Goal: Check status: Check status

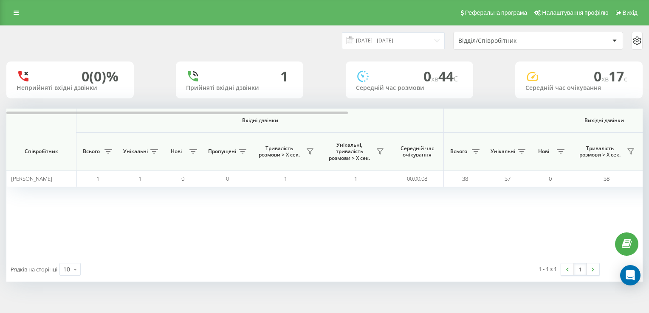
drag, startPoint x: 182, startPoint y: 179, endPoint x: 437, endPoint y: 219, distance: 258.3
click at [437, 219] on div "Вхідні дзвінки Вихідні дзвінки Всі дзвінки Співробітник Всього Унікальні Нові П…" at bounding box center [324, 183] width 636 height 149
drag, startPoint x: 425, startPoint y: 42, endPoint x: 423, endPoint y: 37, distance: 4.8
click at [425, 41] on input "14.08.2025 - 14.08.2025" at bounding box center [393, 40] width 103 height 17
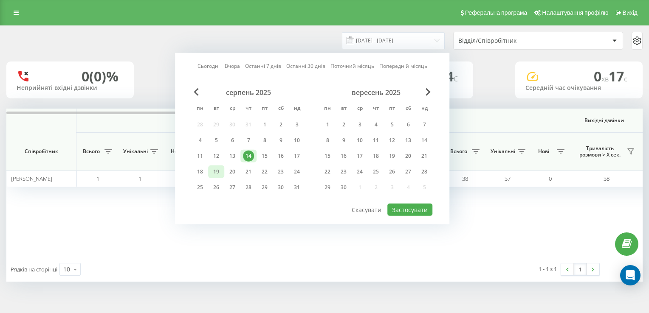
click at [215, 169] on div "19" at bounding box center [216, 171] width 11 height 11
click at [406, 208] on button "Застосувати" at bounding box center [409, 210] width 45 height 12
type input "[DATE] - [DATE]"
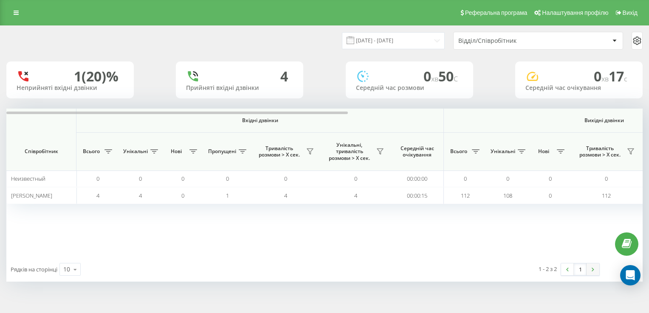
click at [594, 270] on link at bounding box center [592, 270] width 13 height 12
click at [17, 11] on icon at bounding box center [16, 13] width 5 height 6
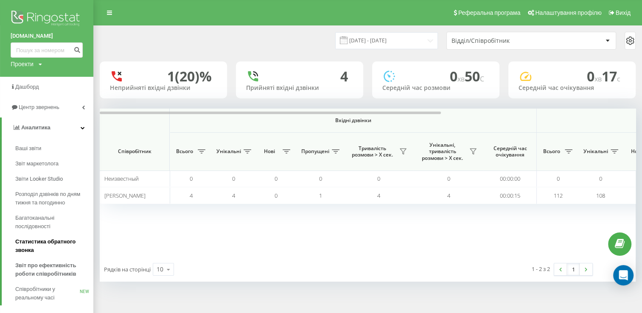
click at [45, 247] on span "Статистика обратного звонка" at bounding box center [52, 246] width 74 height 17
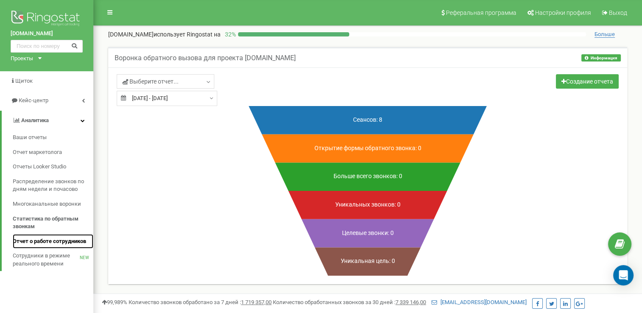
click at [46, 239] on span "Отчет о работе сотрудников" at bounding box center [49, 242] width 73 height 8
click at [47, 242] on span "Отчет о работе сотрудников" at bounding box center [49, 242] width 73 height 8
click at [40, 239] on span "Отчет о работе сотрудников" at bounding box center [49, 242] width 73 height 8
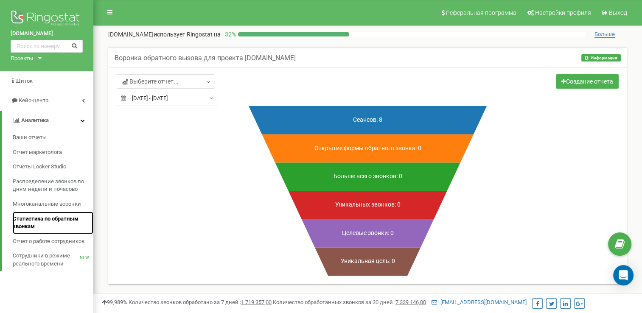
click at [32, 221] on span "Статистика по обратным звонкам" at bounding box center [51, 223] width 76 height 16
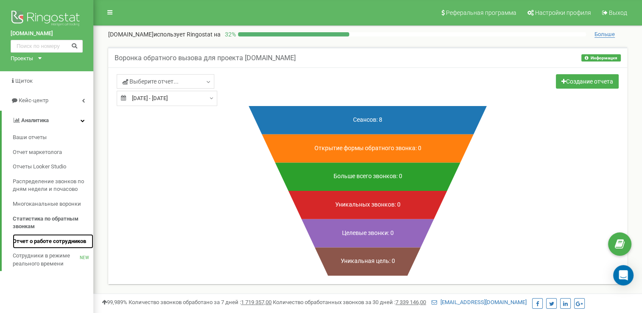
click at [39, 247] on link "Отчет о работе сотрудников" at bounding box center [53, 241] width 81 height 15
click at [34, 242] on span "Отчет о работе сотрудников" at bounding box center [49, 242] width 73 height 8
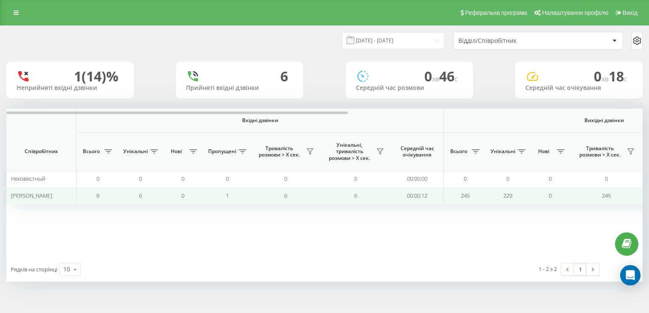
click at [38, 196] on span "Михасюк Сергій Михайлович" at bounding box center [31, 196] width 41 height 8
click at [38, 196] on span "[PERSON_NAME]" at bounding box center [31, 196] width 41 height 8
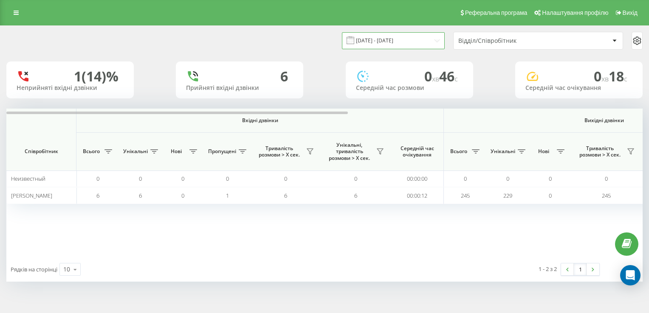
click at [433, 34] on input "19.07.2025 - 19.08.2025" at bounding box center [393, 40] width 103 height 17
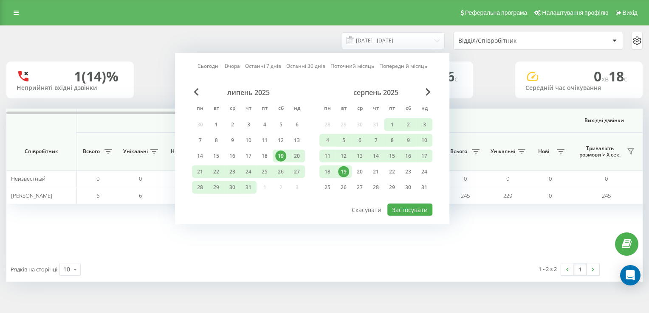
click at [343, 172] on div "19" at bounding box center [343, 171] width 11 height 11
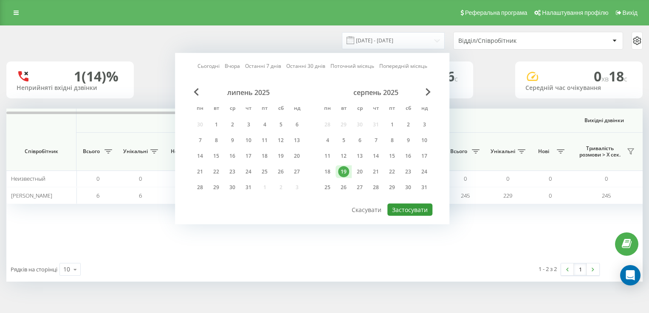
click at [402, 208] on button "Застосувати" at bounding box center [409, 210] width 45 height 12
type input "[DATE] - [DATE]"
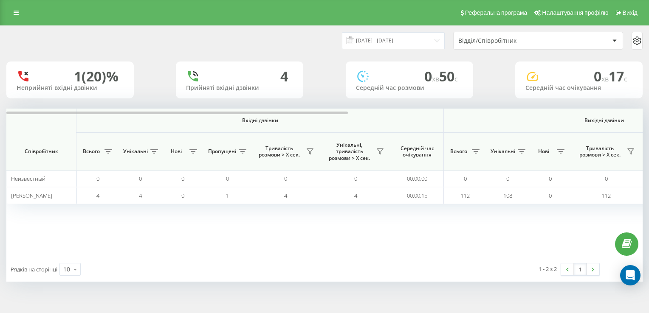
drag, startPoint x: 594, startPoint y: 236, endPoint x: 436, endPoint y: 236, distance: 158.4
click at [436, 236] on div "Вхідні дзвінки Вихідні дзвінки Всі дзвінки Співробітник Всього Унікальні Нові П…" at bounding box center [324, 183] width 636 height 149
click at [609, 39] on div at bounding box center [614, 41] width 10 height 10
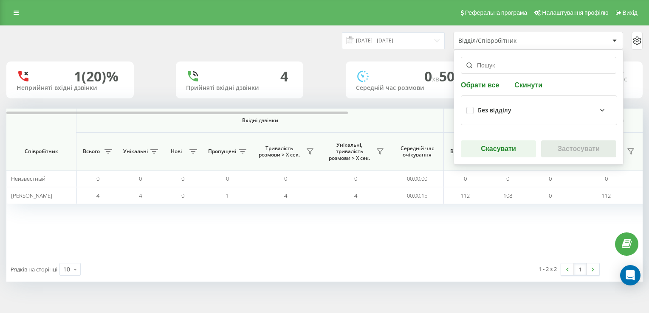
click at [462, 220] on div "Вхідні дзвінки Вихідні дзвінки Всі дзвінки Співробітник Всього Унікальні Нові П…" at bounding box center [324, 183] width 636 height 149
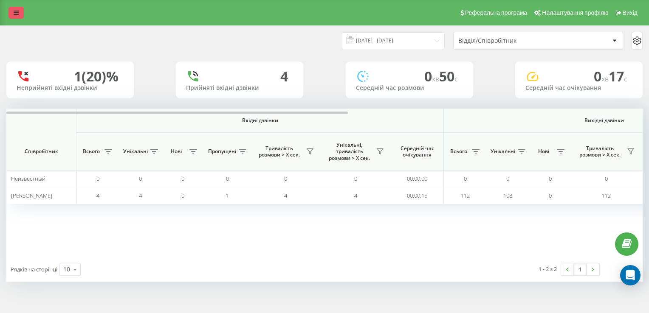
click at [18, 12] on icon at bounding box center [16, 13] width 5 height 6
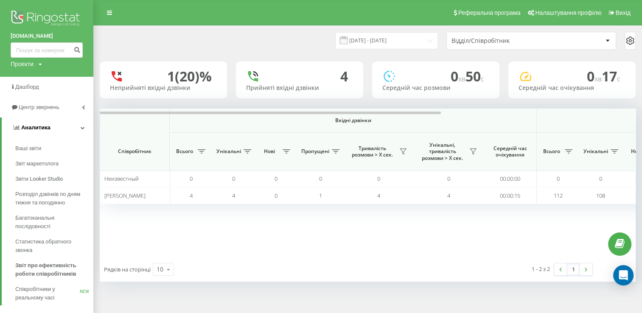
click at [84, 124] on link "Аналитика" at bounding box center [48, 128] width 92 height 20
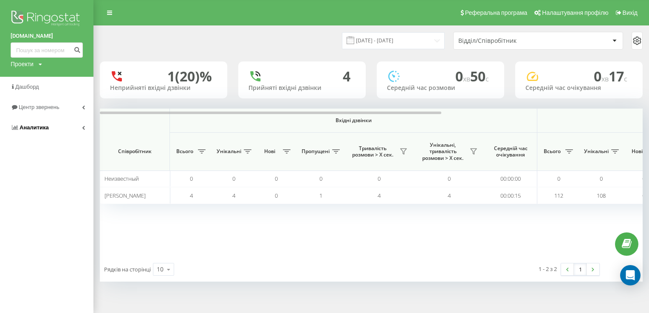
click at [83, 125] on link "Аналитика" at bounding box center [46, 128] width 93 height 20
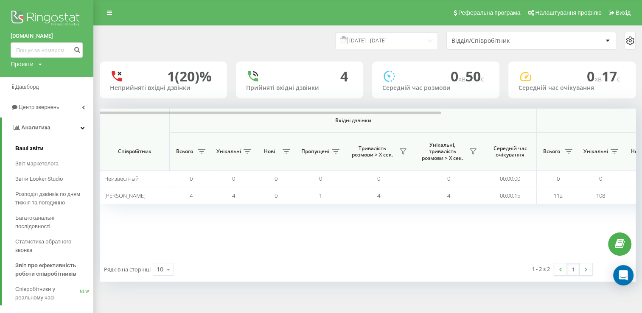
click at [37, 147] on span "Ваші звіти" at bounding box center [29, 148] width 28 height 8
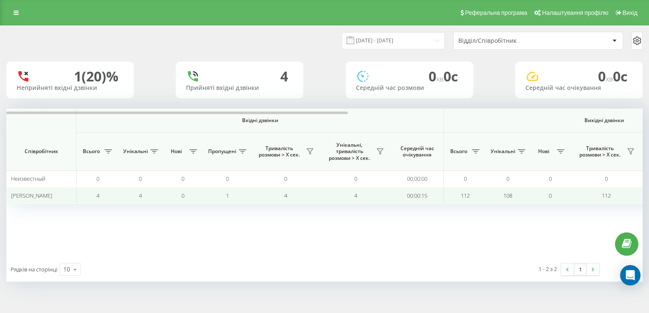
click at [54, 199] on td "[PERSON_NAME]" at bounding box center [41, 195] width 70 height 17
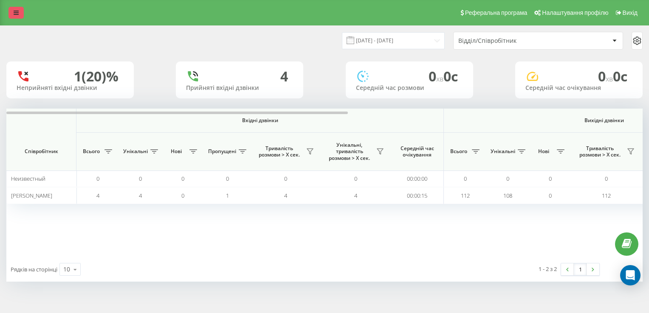
click at [19, 12] on link at bounding box center [15, 13] width 15 height 12
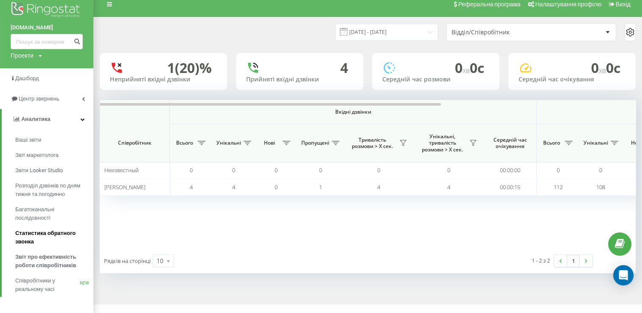
scroll to position [14, 0]
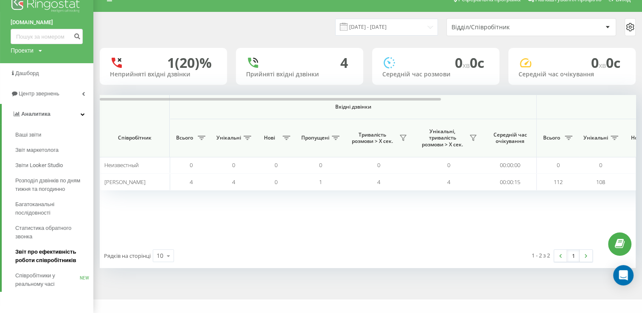
click at [43, 256] on span "Звіт про ефективність роботи співробітників" at bounding box center [52, 256] width 74 height 17
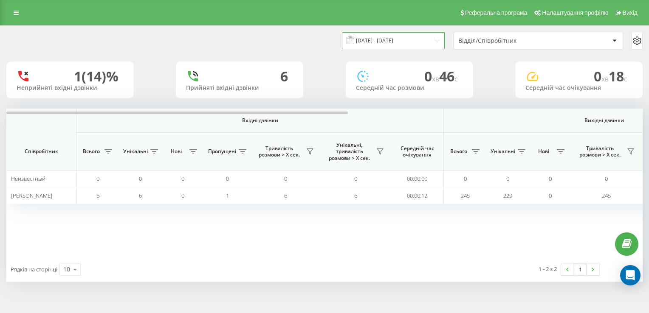
click at [430, 40] on input "[DATE] - [DATE]" at bounding box center [393, 40] width 103 height 17
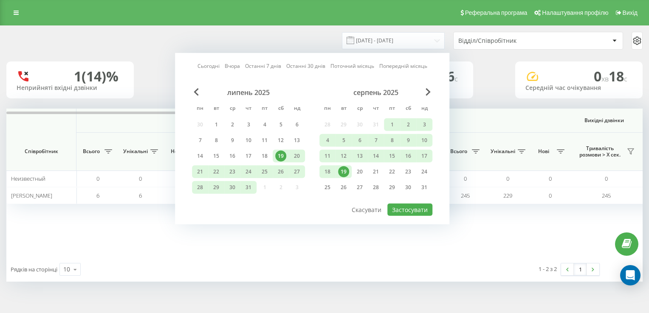
click at [343, 169] on div "19" at bounding box center [343, 171] width 11 height 11
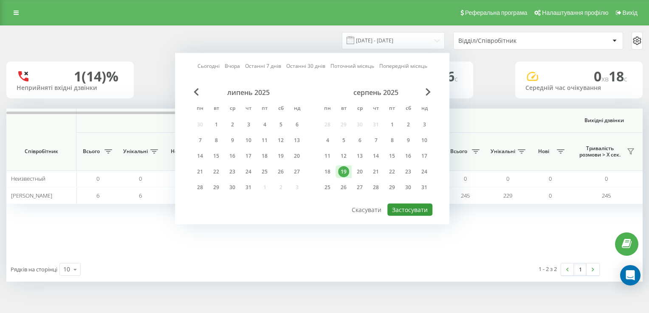
click at [412, 211] on button "Застосувати" at bounding box center [409, 210] width 45 height 12
type input "[DATE] - [DATE]"
